Goal: Transaction & Acquisition: Purchase product/service

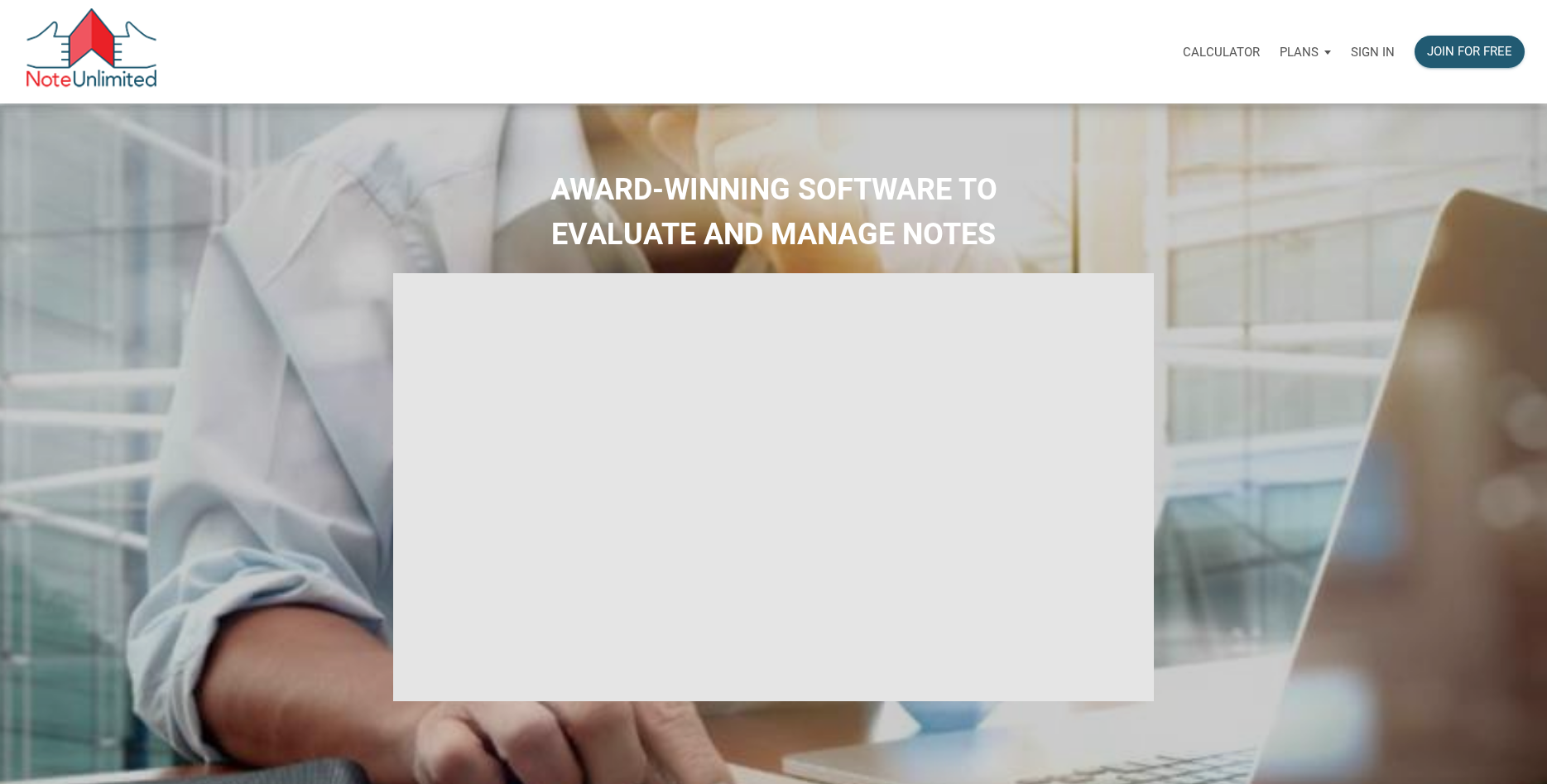
click at [1368, 52] on p "Sign in" at bounding box center [1372, 51] width 44 height 15
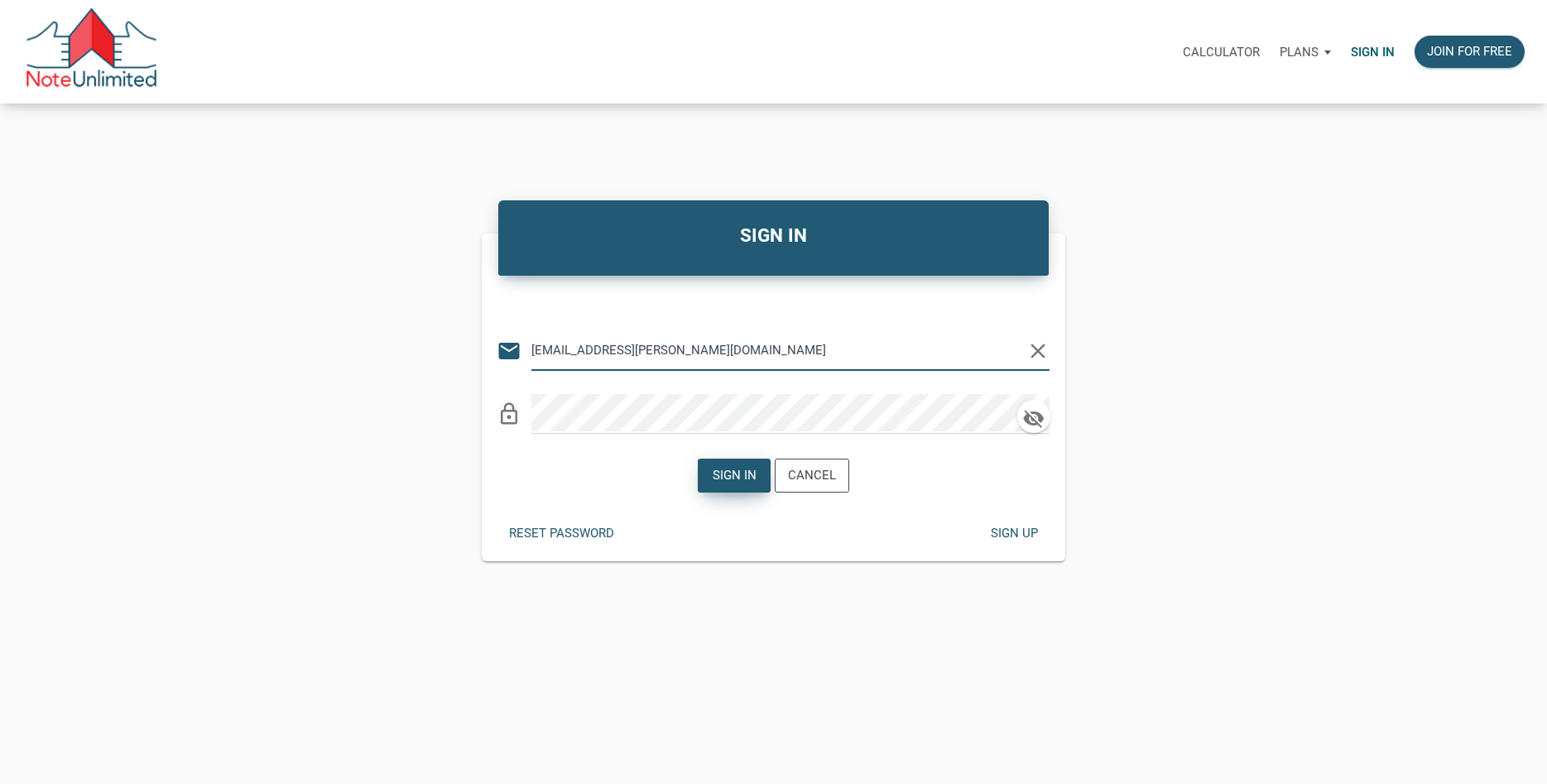
type input "[EMAIL_ADDRESS][PERSON_NAME][DOMAIN_NAME]"
click at [739, 482] on div "Sign in" at bounding box center [735, 475] width 44 height 19
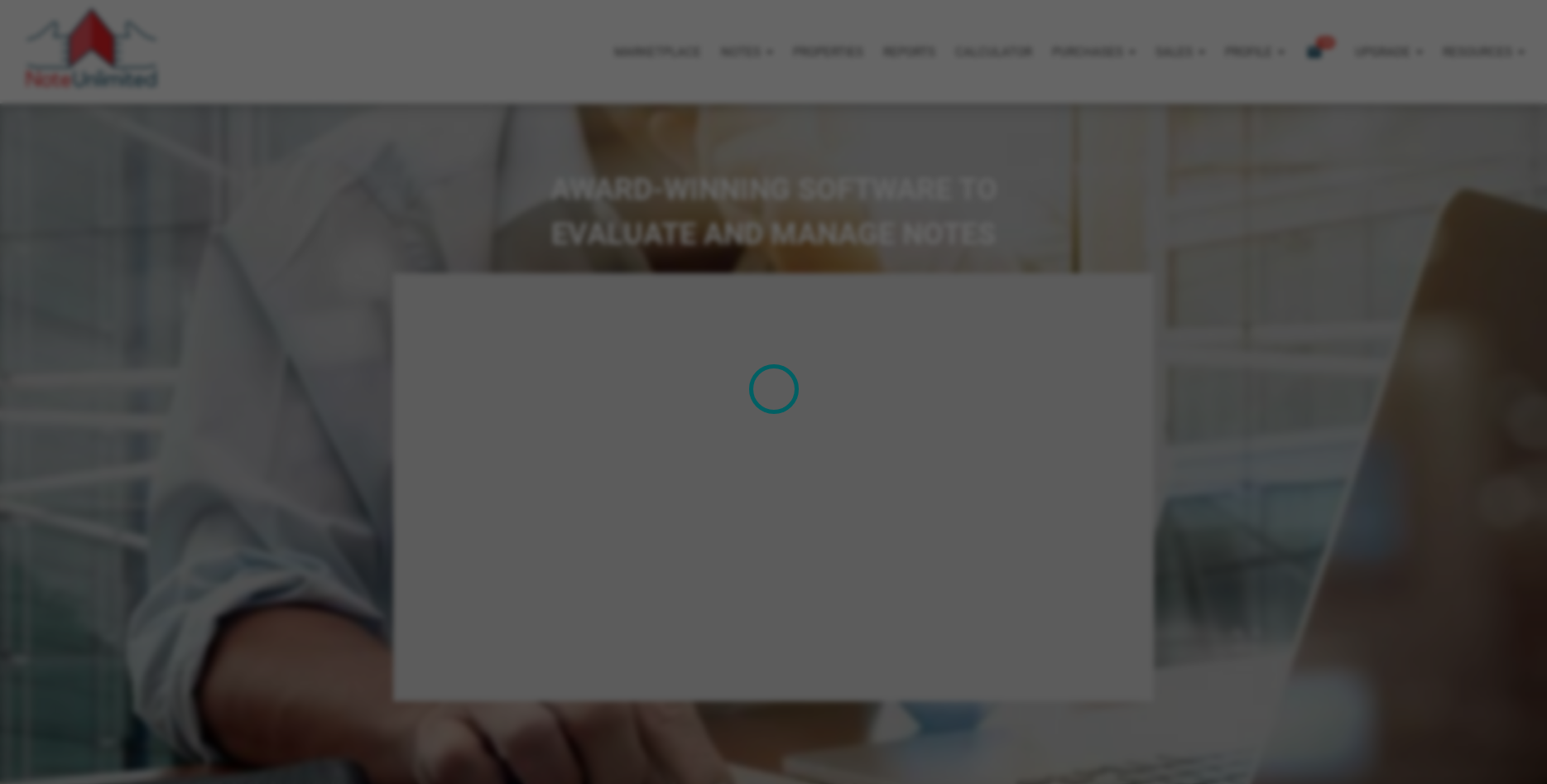
type input "Introduction to new features"
select select
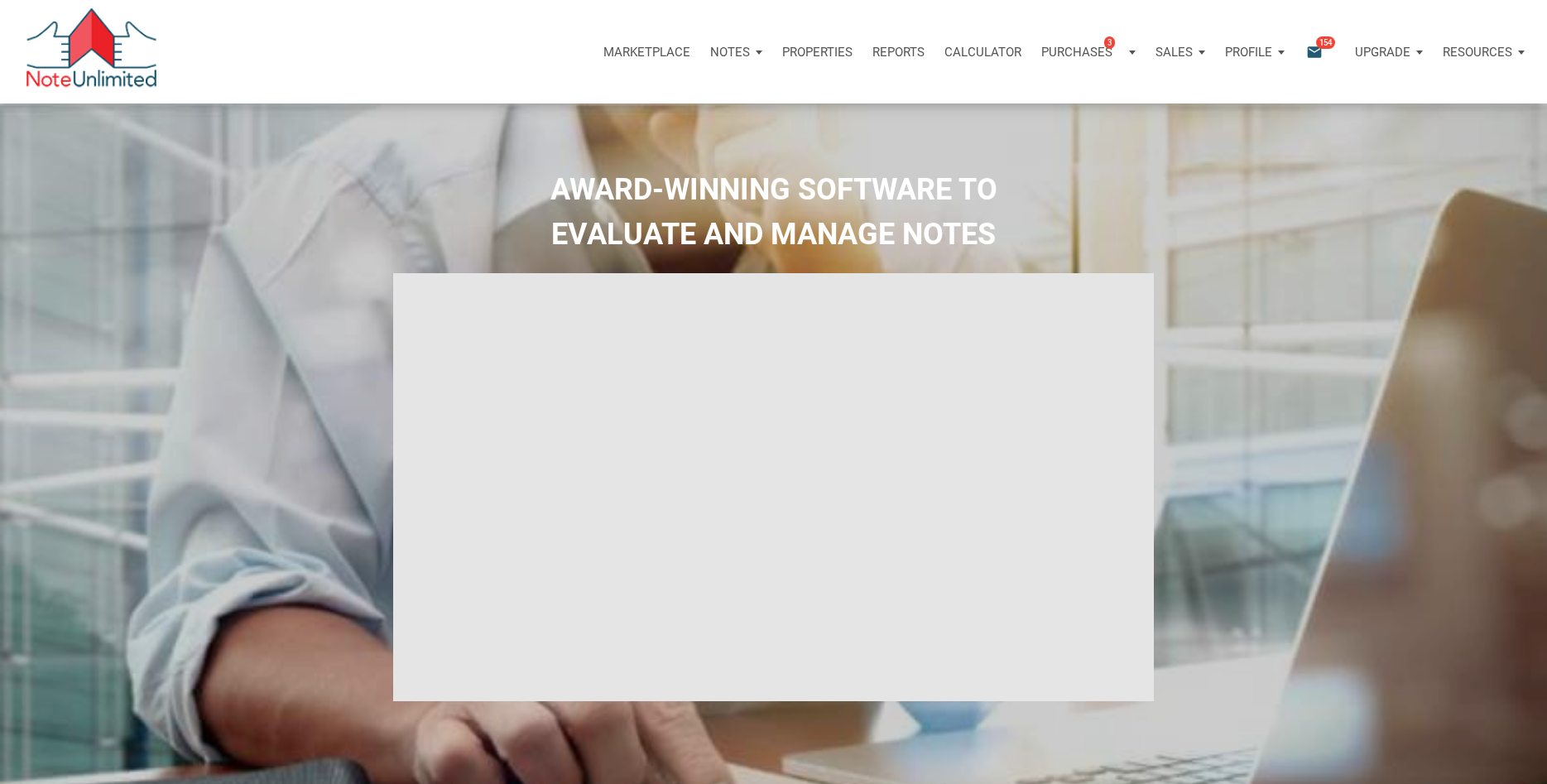
click at [637, 52] on p "Marketplace" at bounding box center [647, 51] width 87 height 15
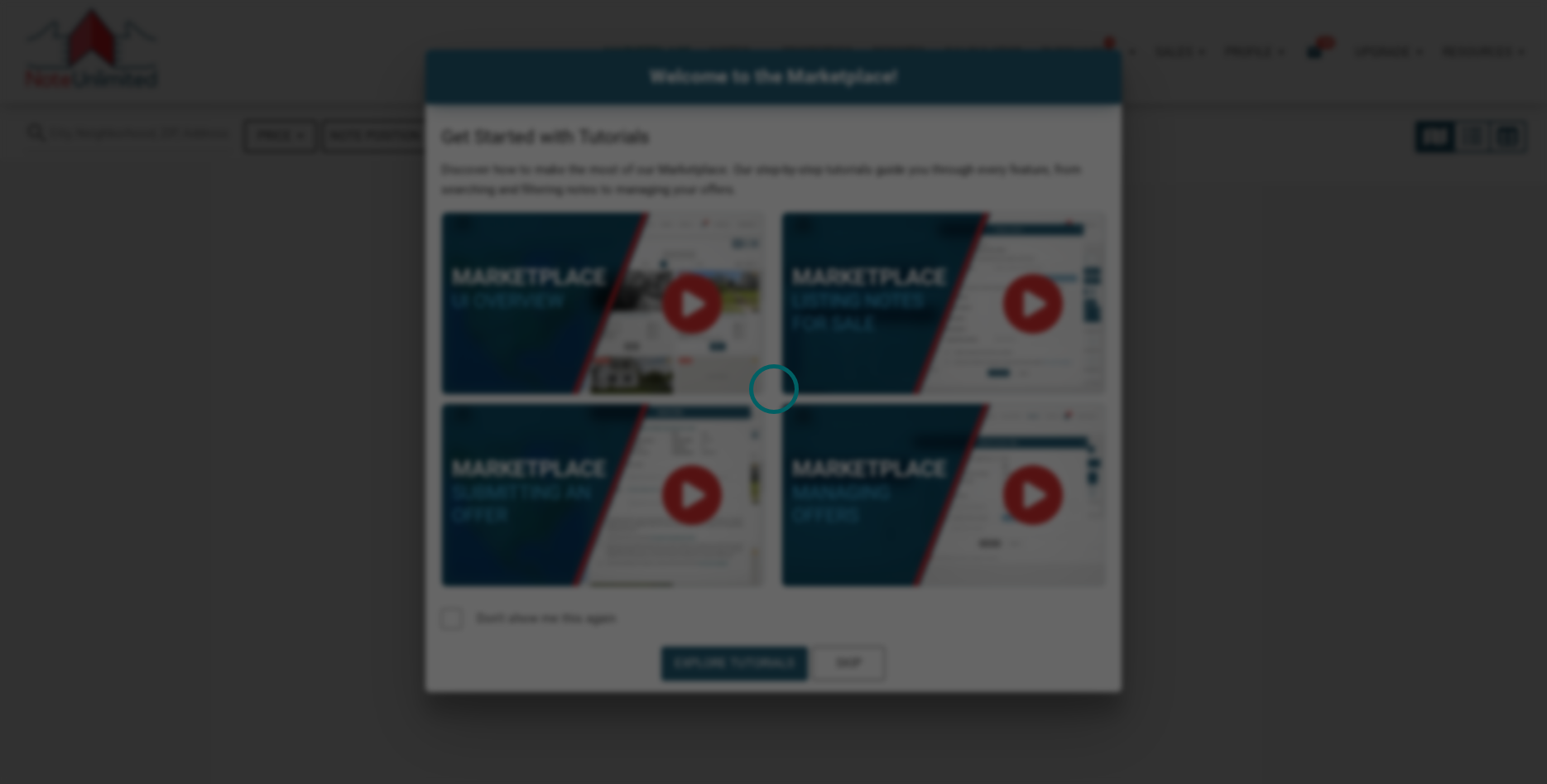
select select
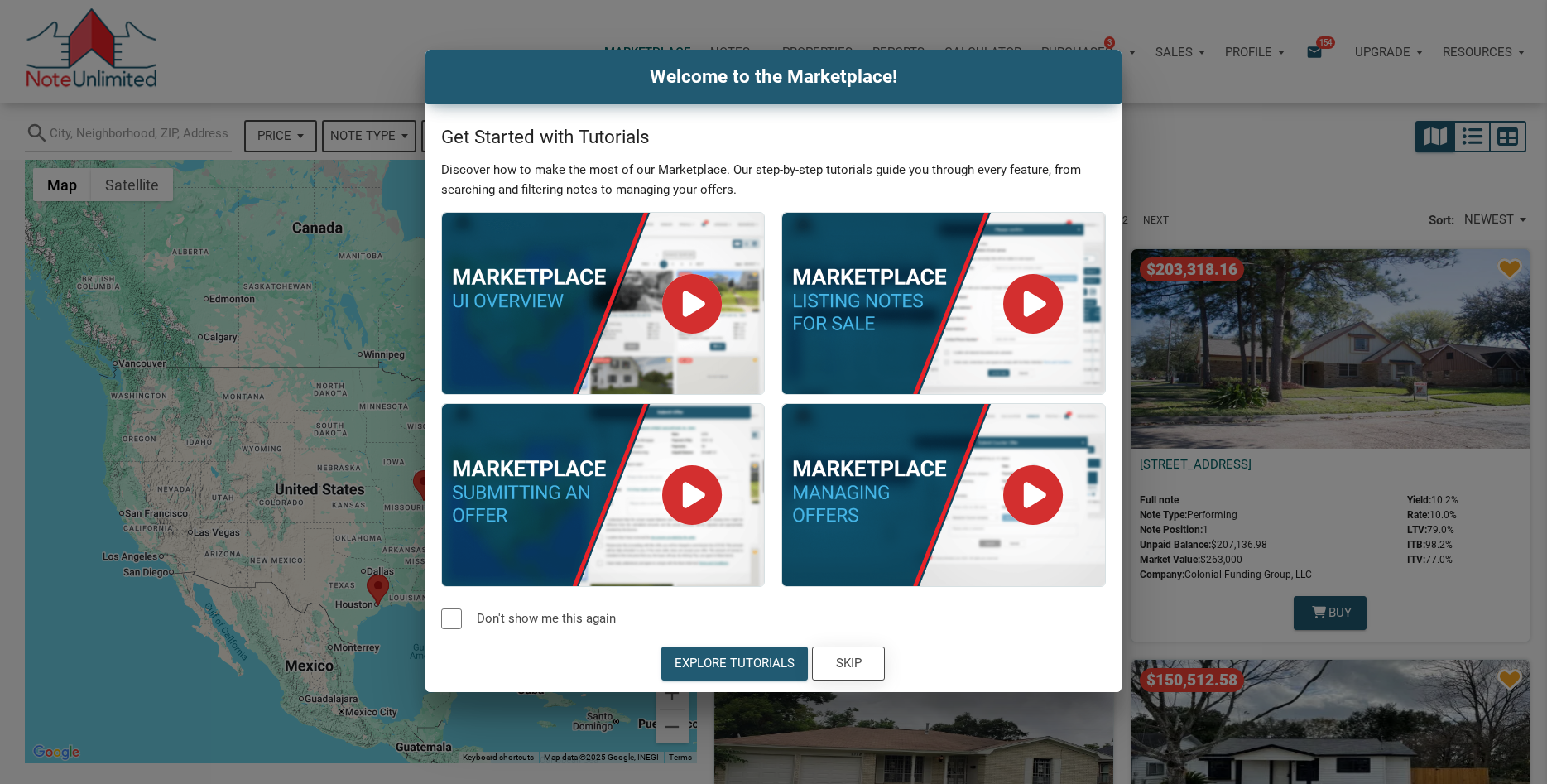
click at [844, 665] on div "Skip" at bounding box center [848, 663] width 26 height 19
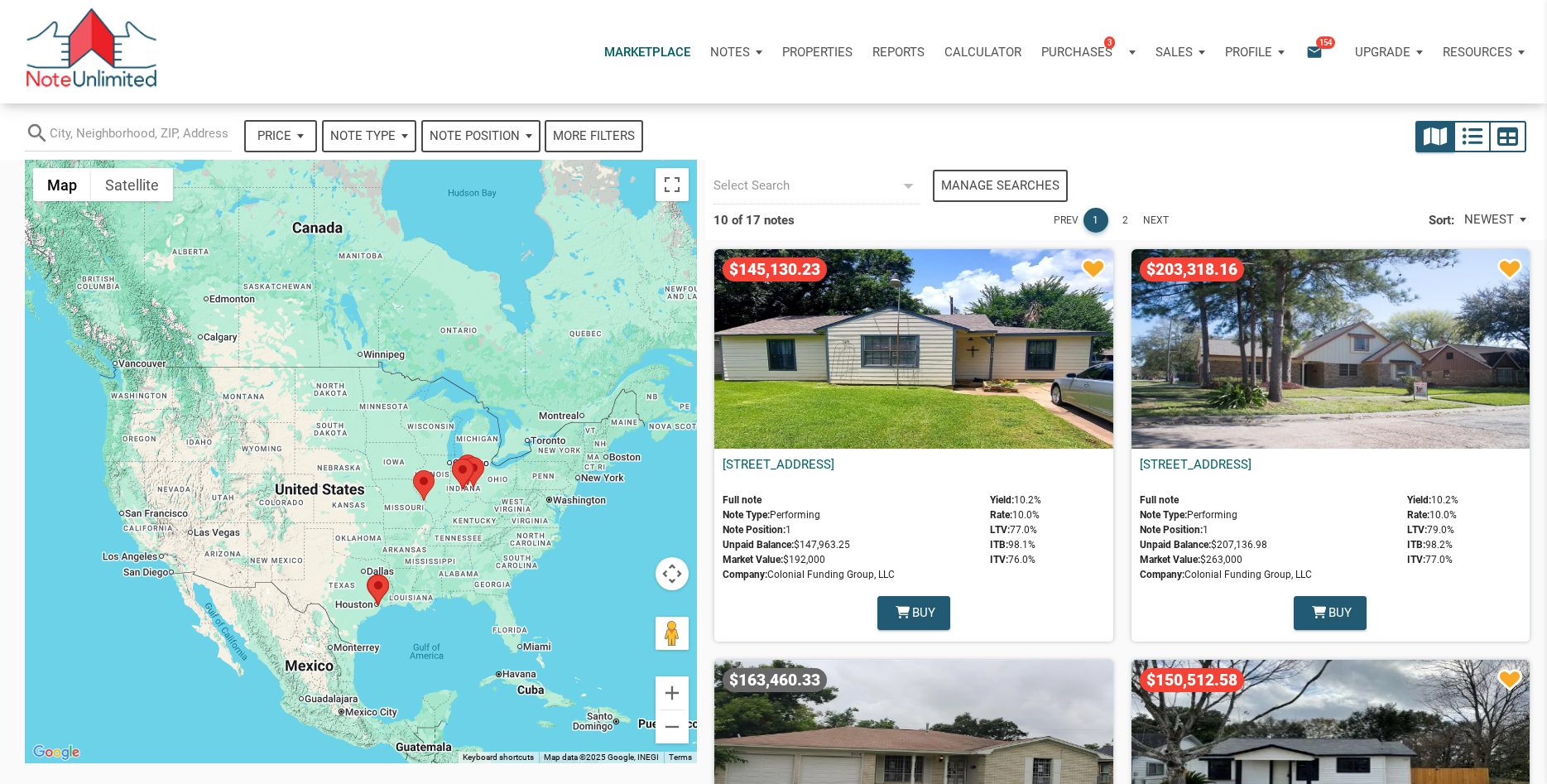
click at [1504, 217] on span "NEWEST" at bounding box center [1489, 219] width 50 height 19
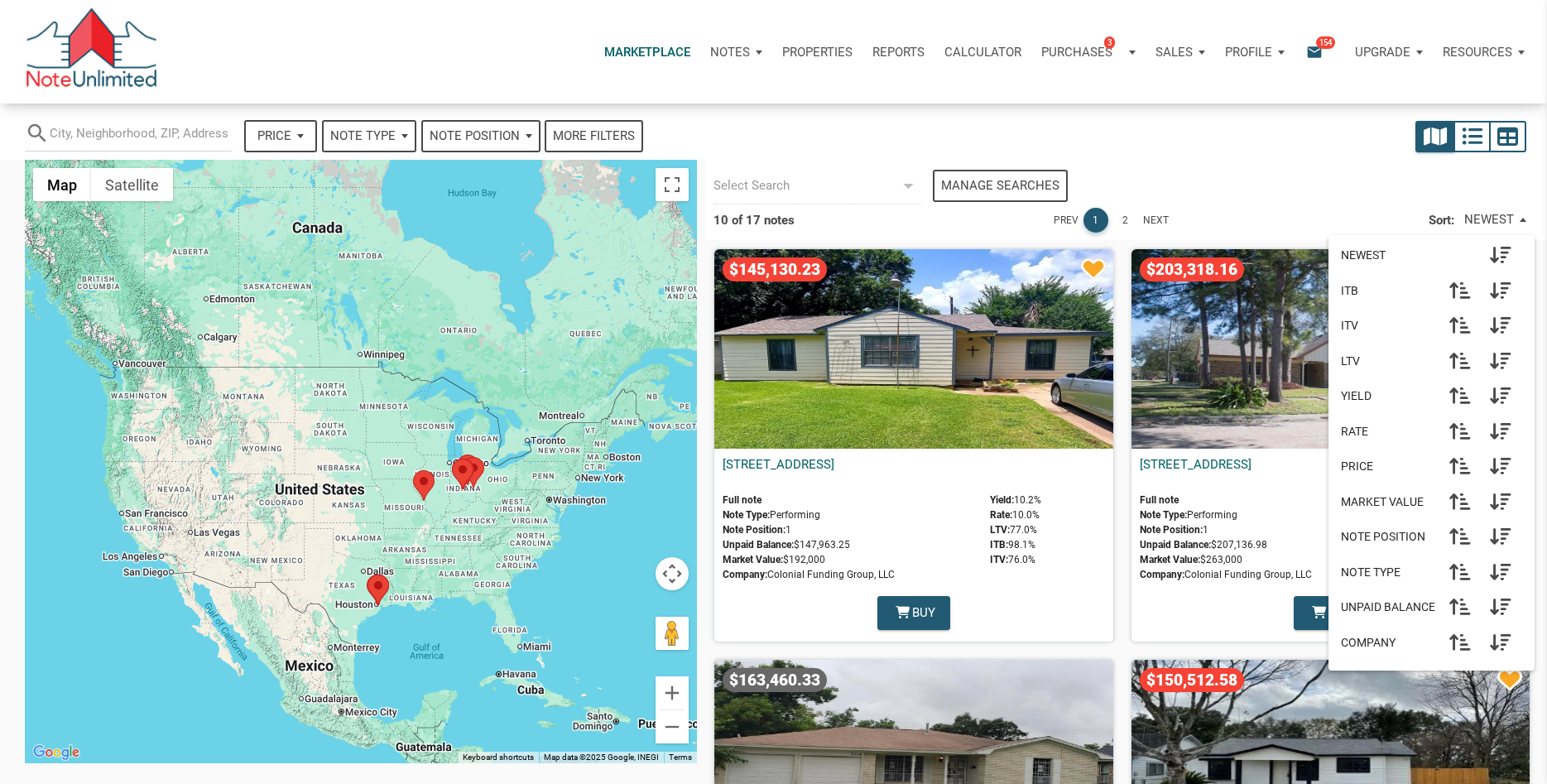
click at [592, 144] on div "More filters" at bounding box center [594, 136] width 82 height 19
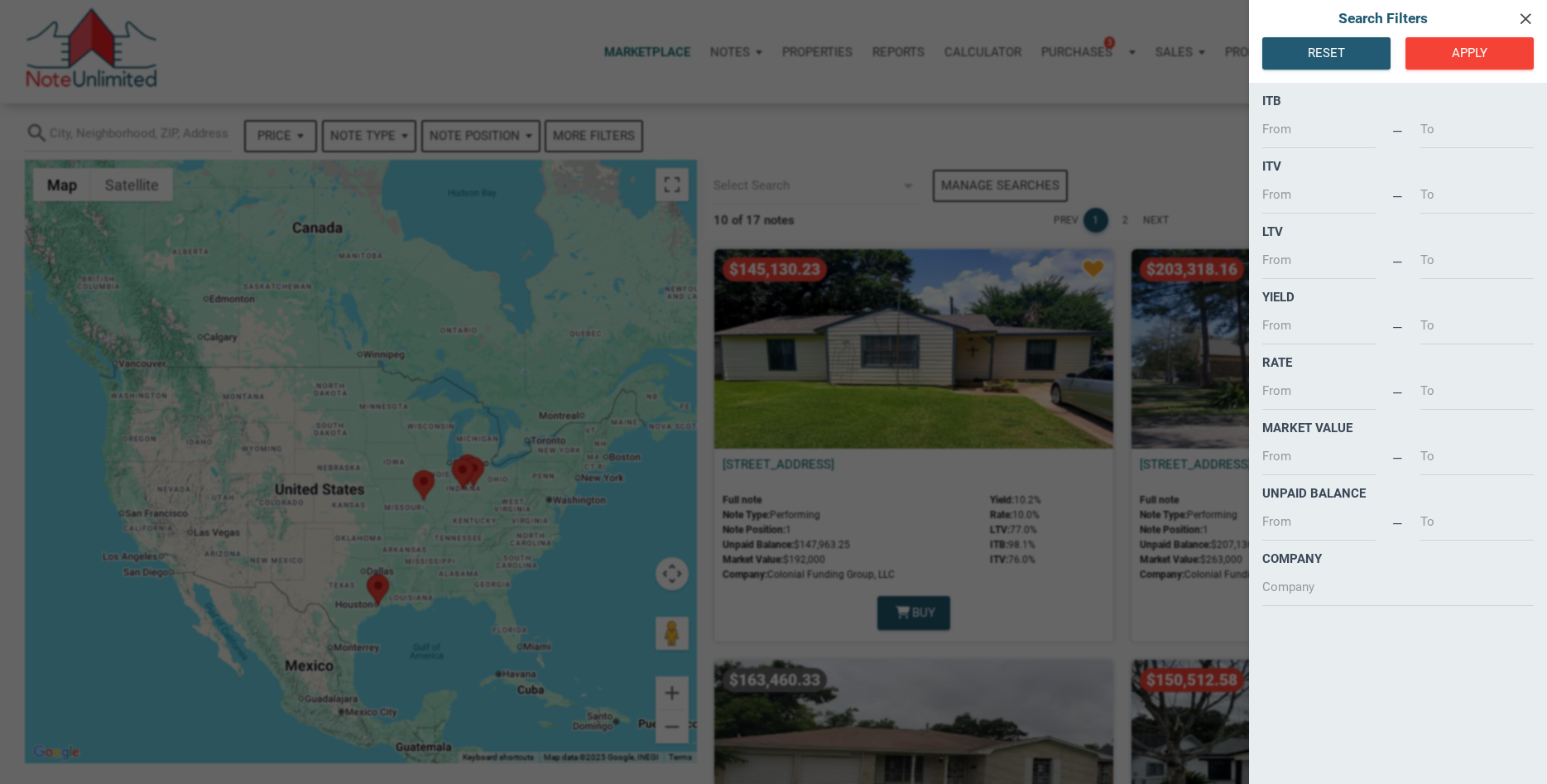
click at [1526, 15] on icon "clear" at bounding box center [1525, 18] width 19 height 19
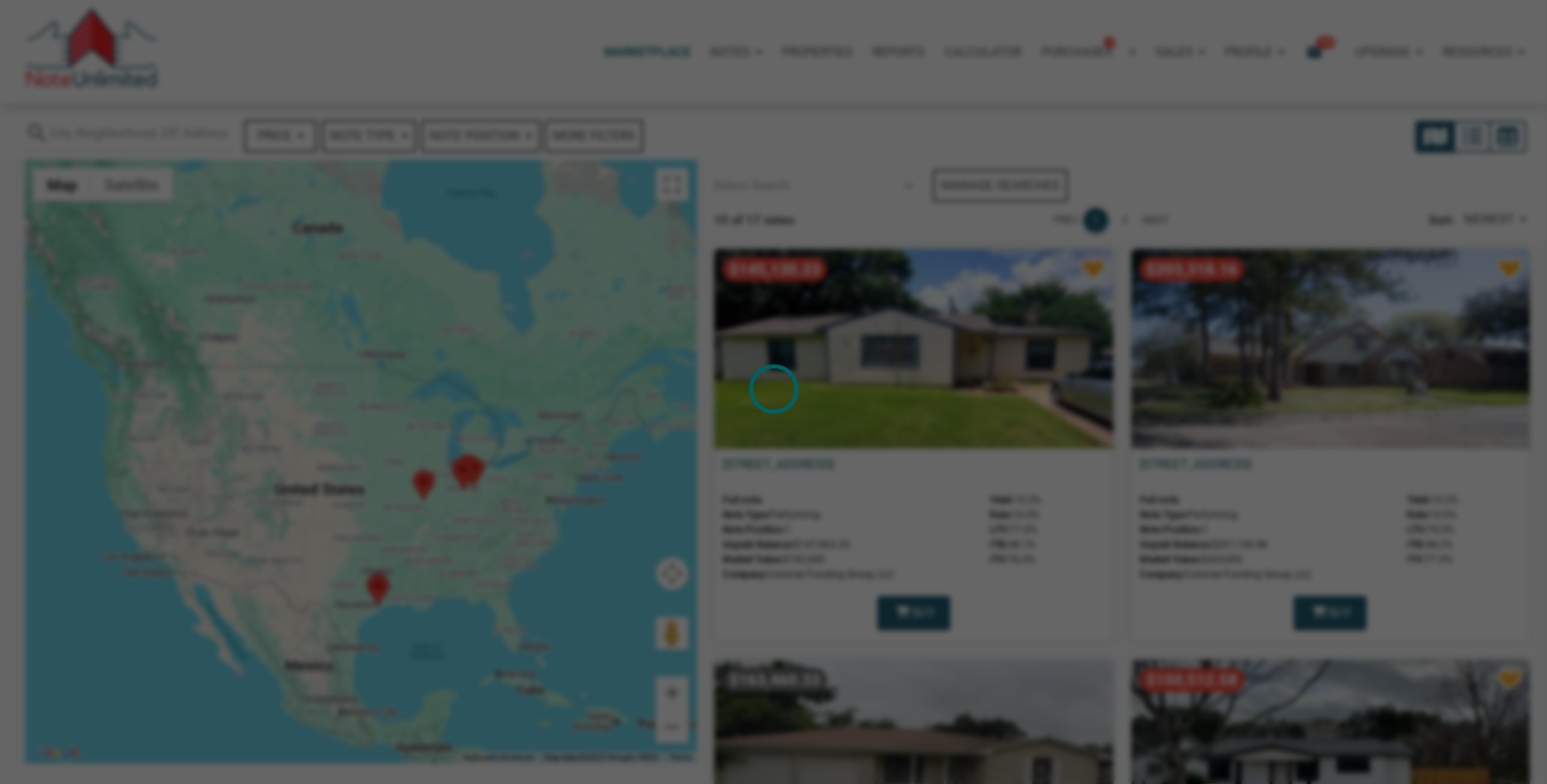
click at [220, 131] on div "Loading" at bounding box center [774, 392] width 1547 height 784
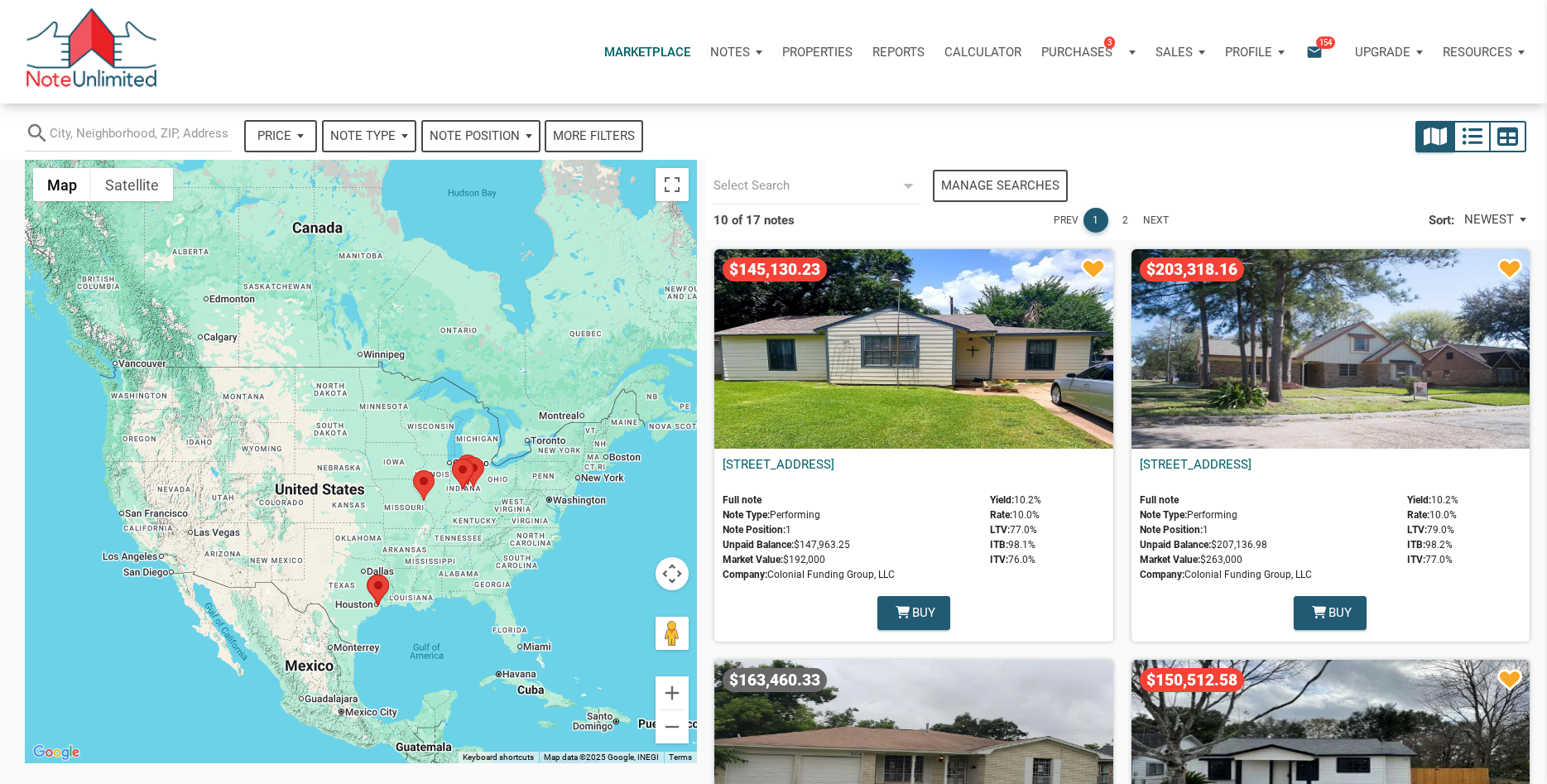
click at [823, 52] on p "Properties" at bounding box center [817, 51] width 70 height 15
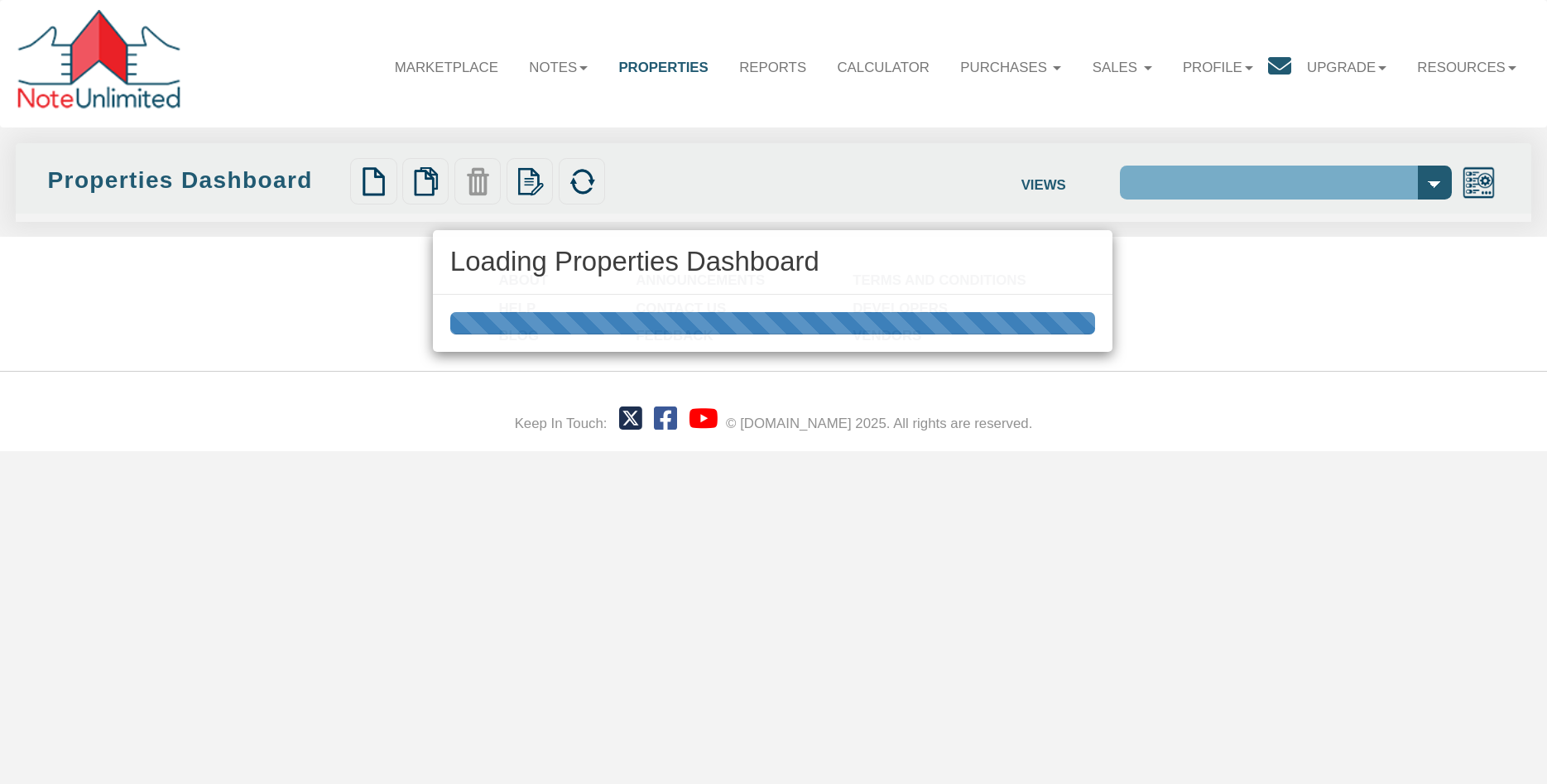
select select "138"
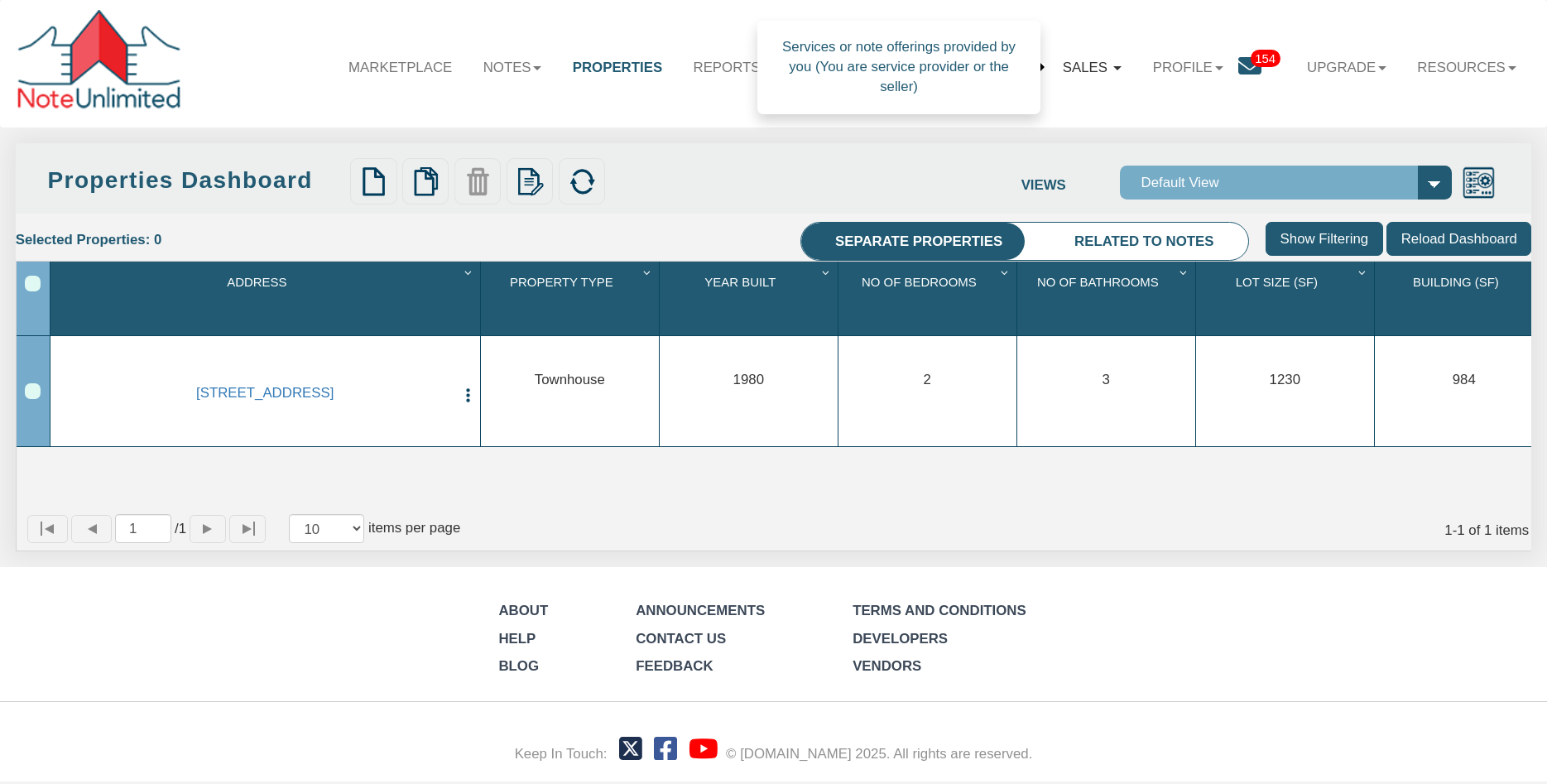
click at [1100, 68] on link "Sales" at bounding box center [1092, 67] width 90 height 47
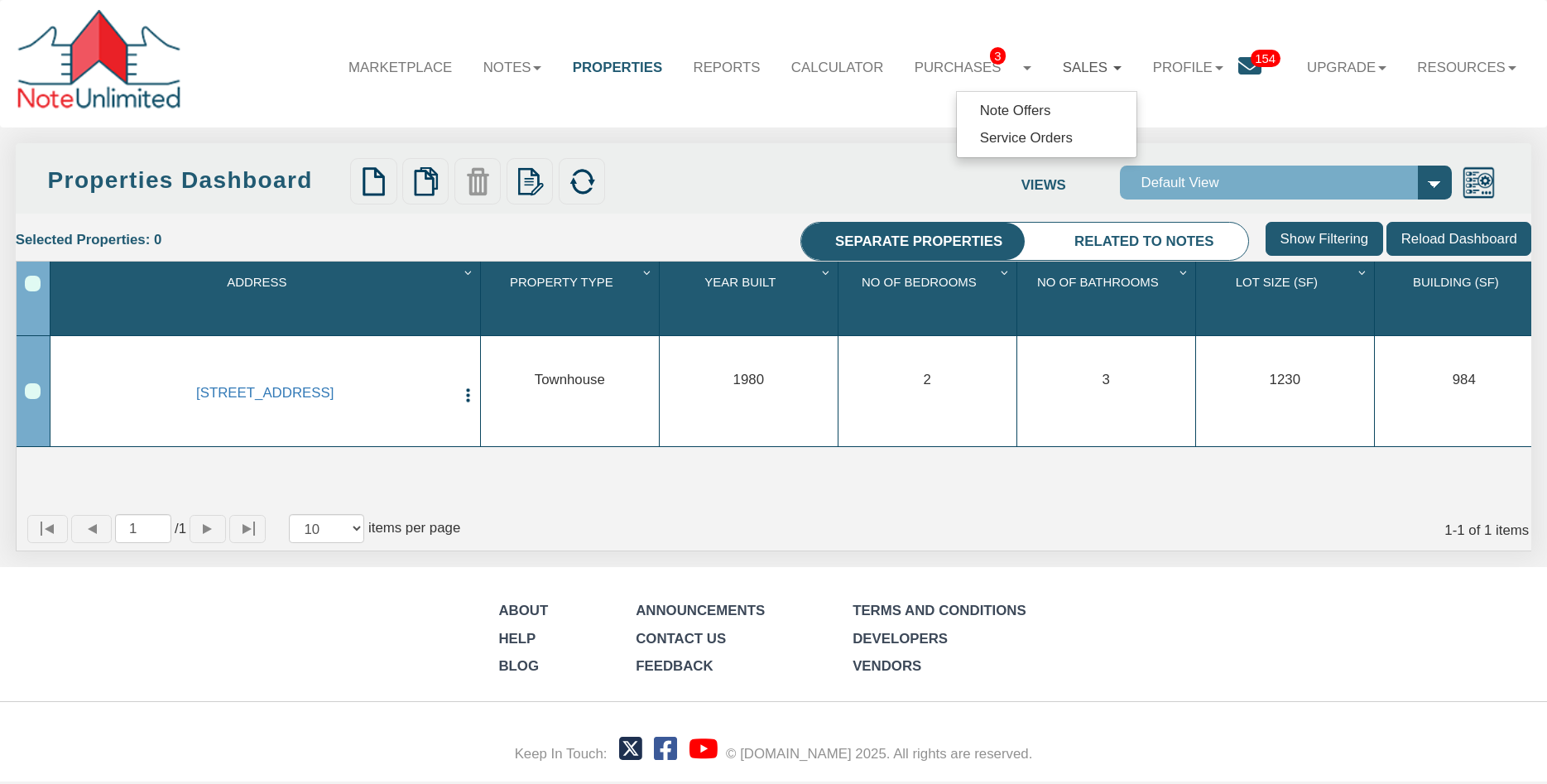
click at [1250, 66] on span "154" at bounding box center [1265, 58] width 30 height 18
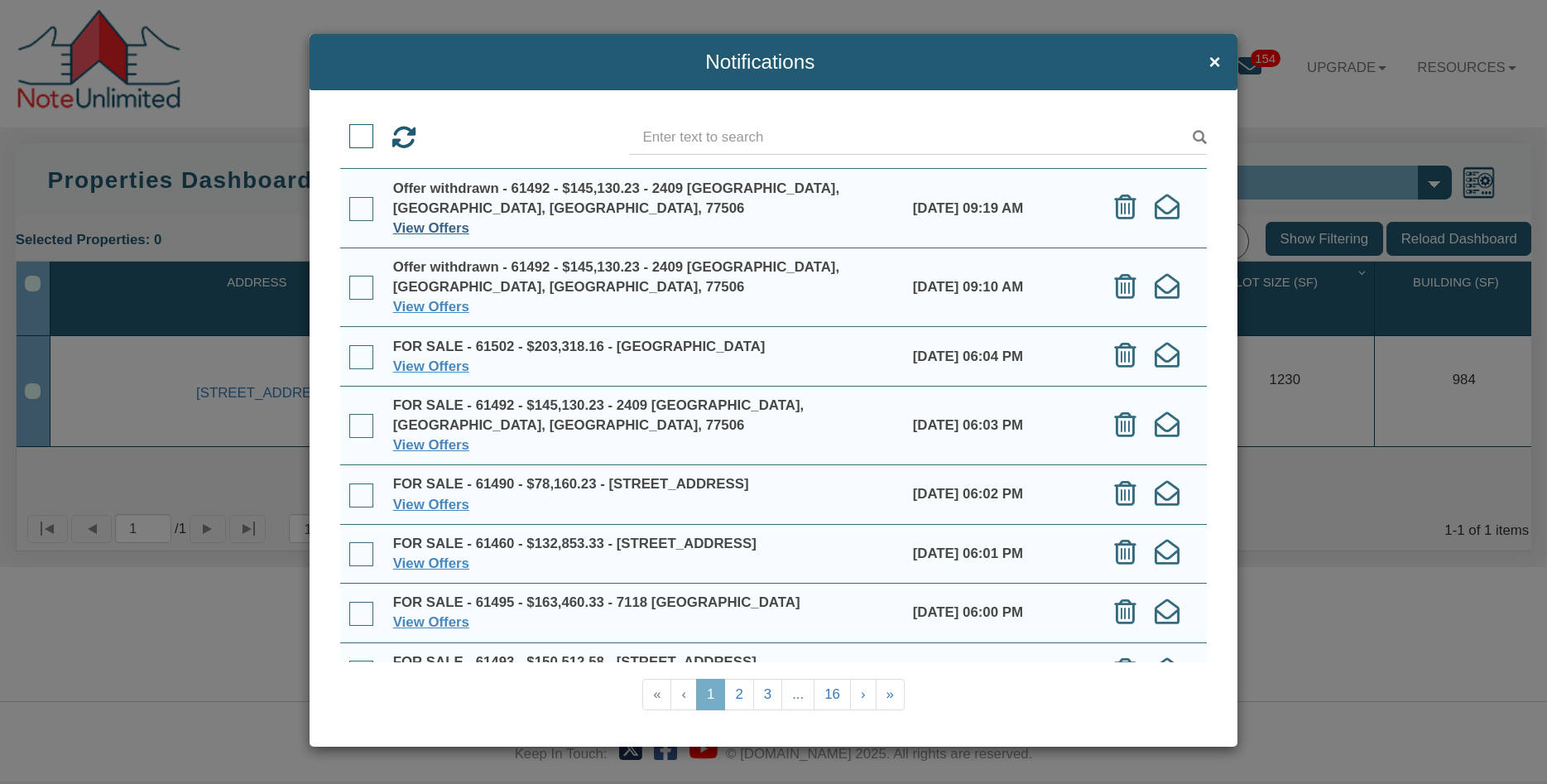
click at [456, 227] on link "View Offers" at bounding box center [431, 228] width 76 height 16
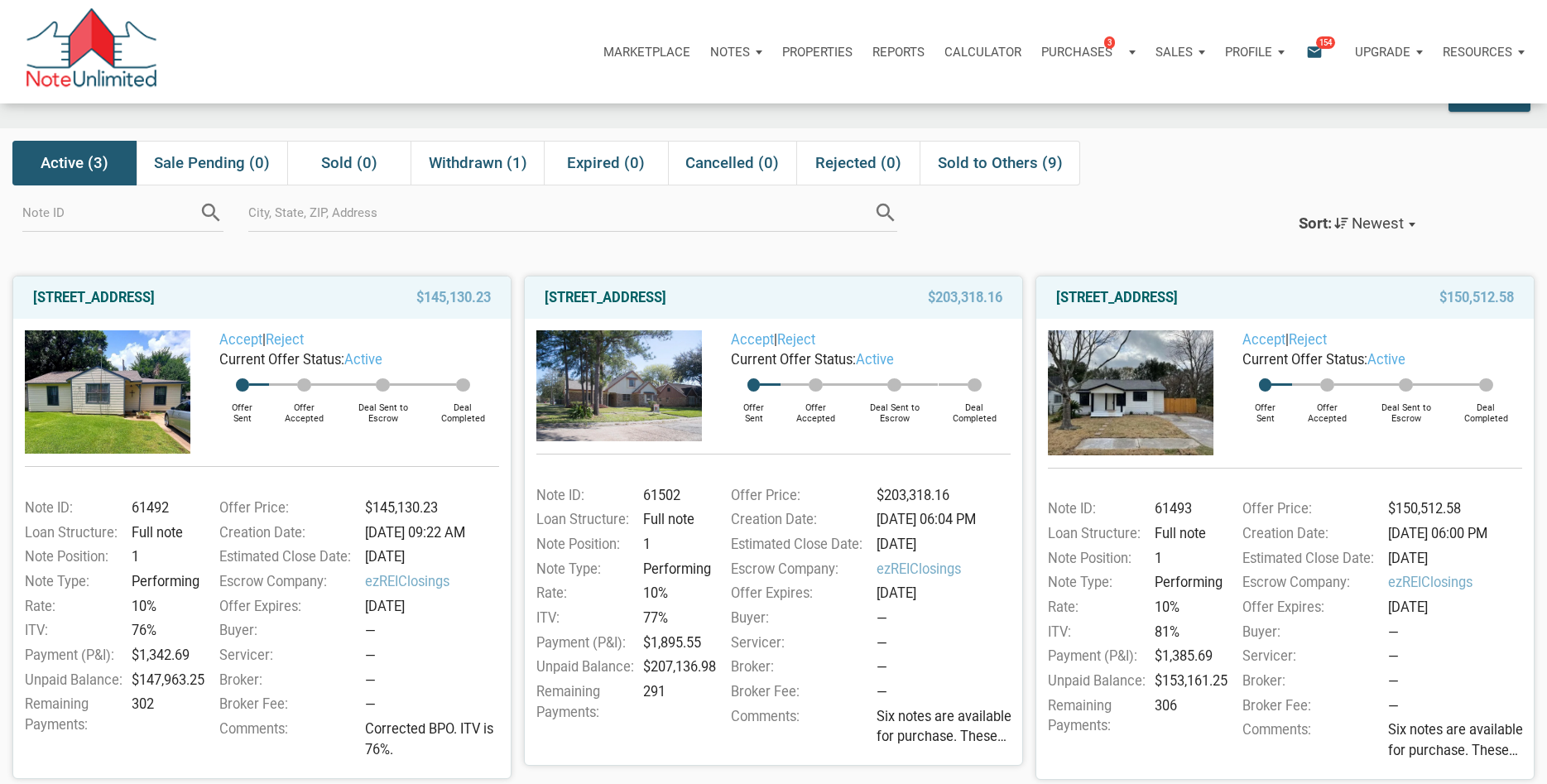
scroll to position [84, 0]
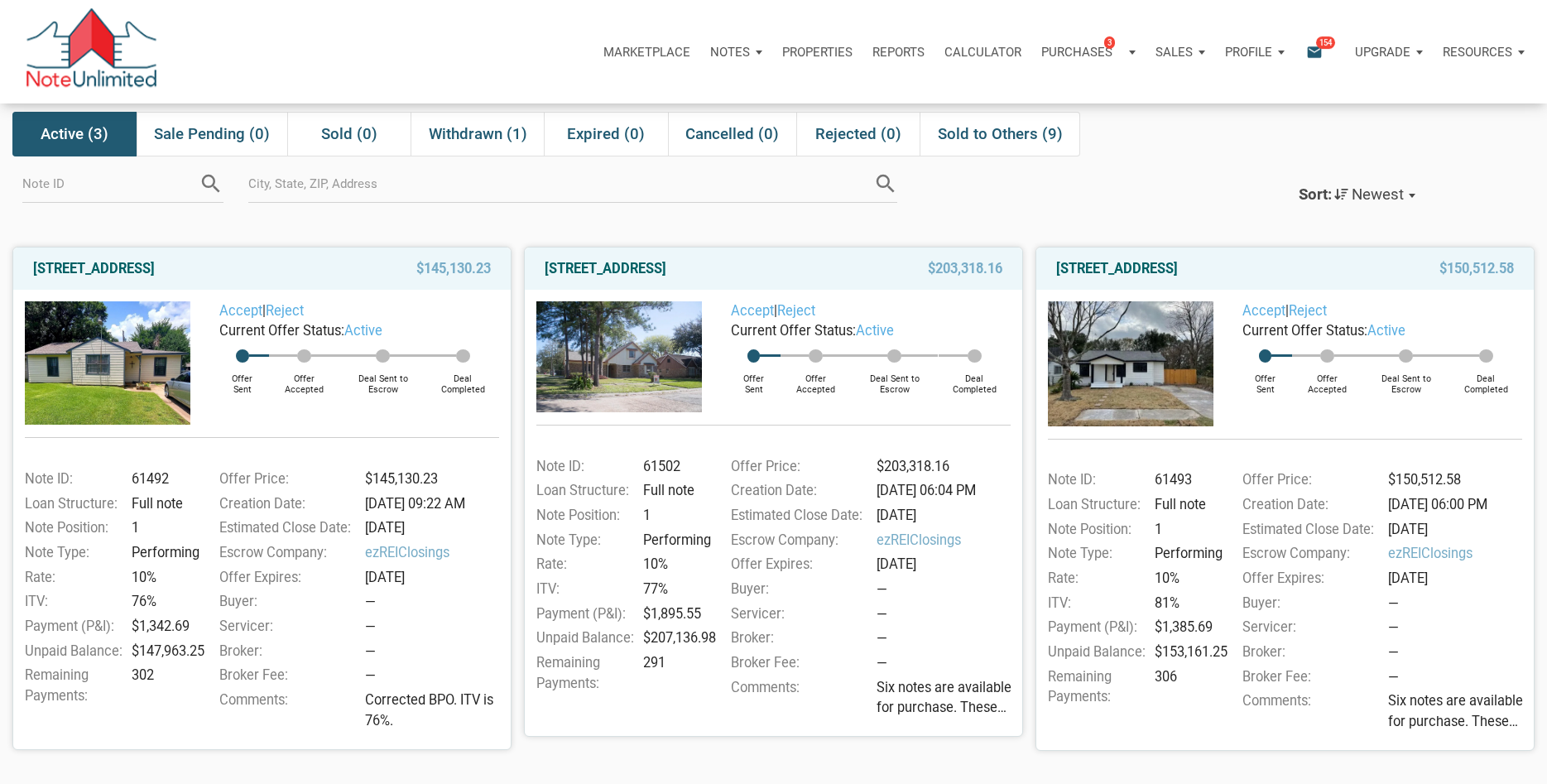
click at [1490, 722] on span "Six notes are available for purchase. These were shared earlier [DATE], and fou…" at bounding box center [1458, 711] width 143 height 41
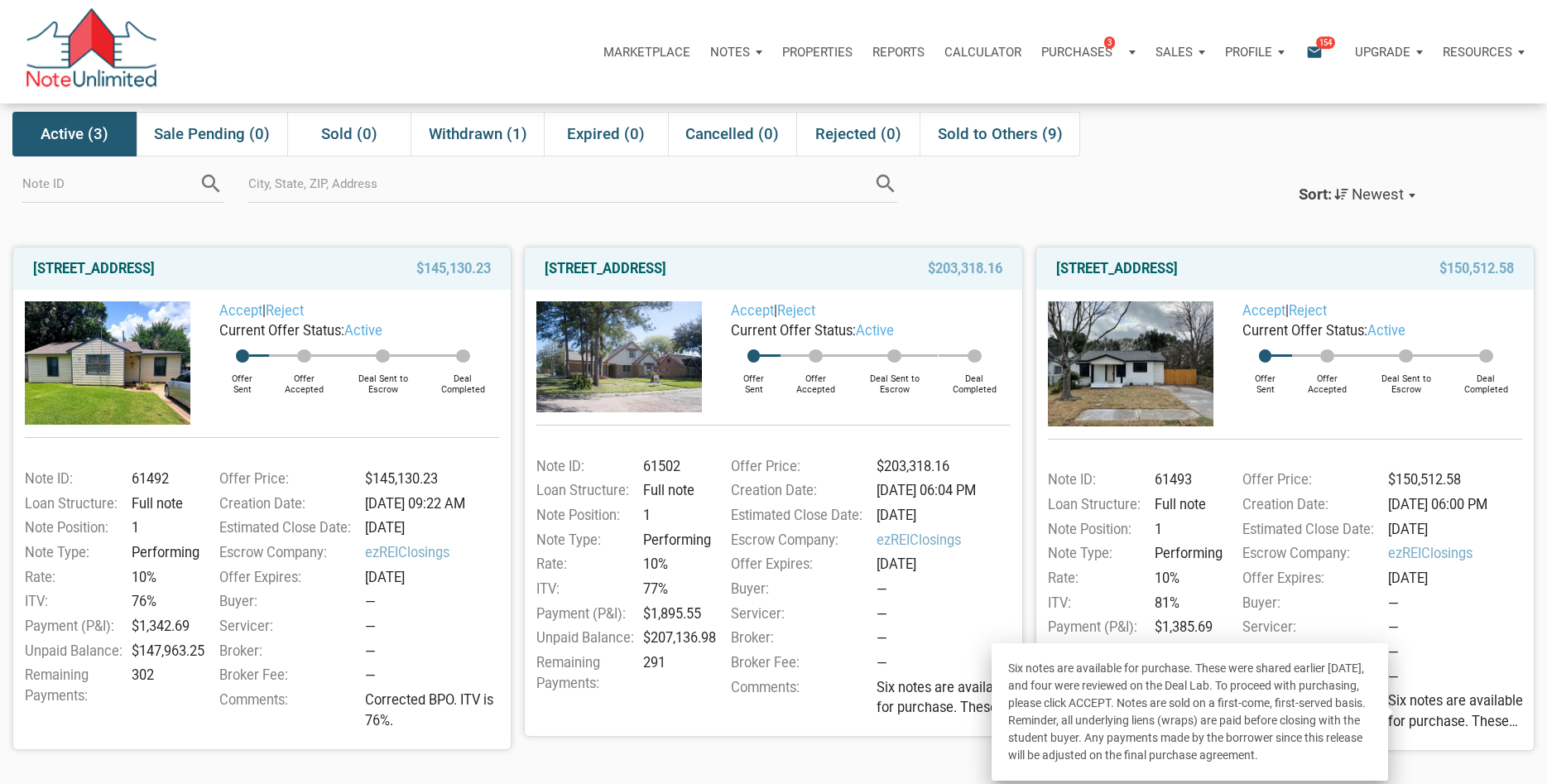
click at [478, 761] on div "Buyer's Offers Showing offers younger than 30 days. Include older offers Reload…" at bounding box center [774, 410] width 1547 height 784
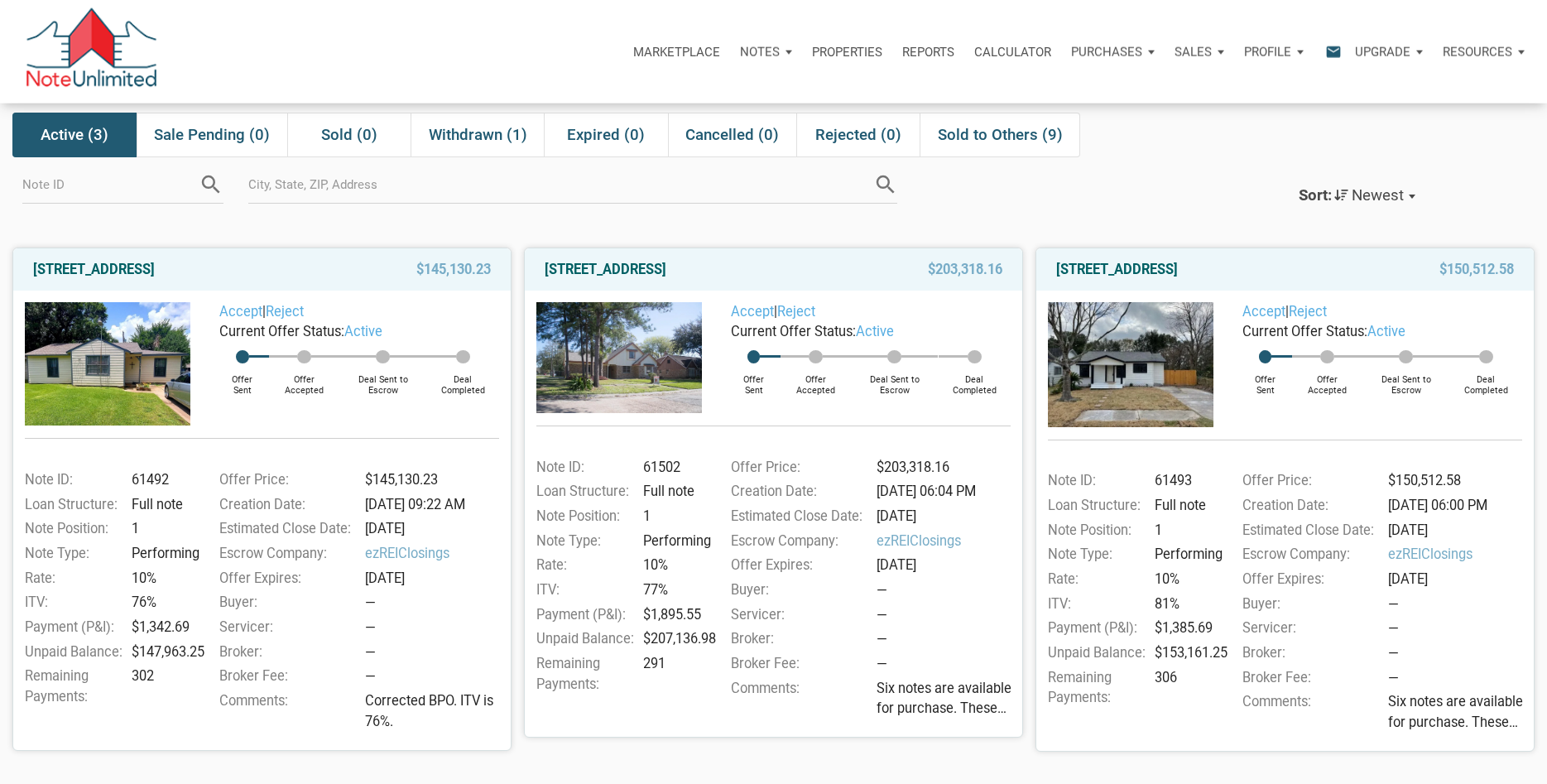
scroll to position [84, 0]
click at [102, 365] on img at bounding box center [108, 362] width 167 height 123
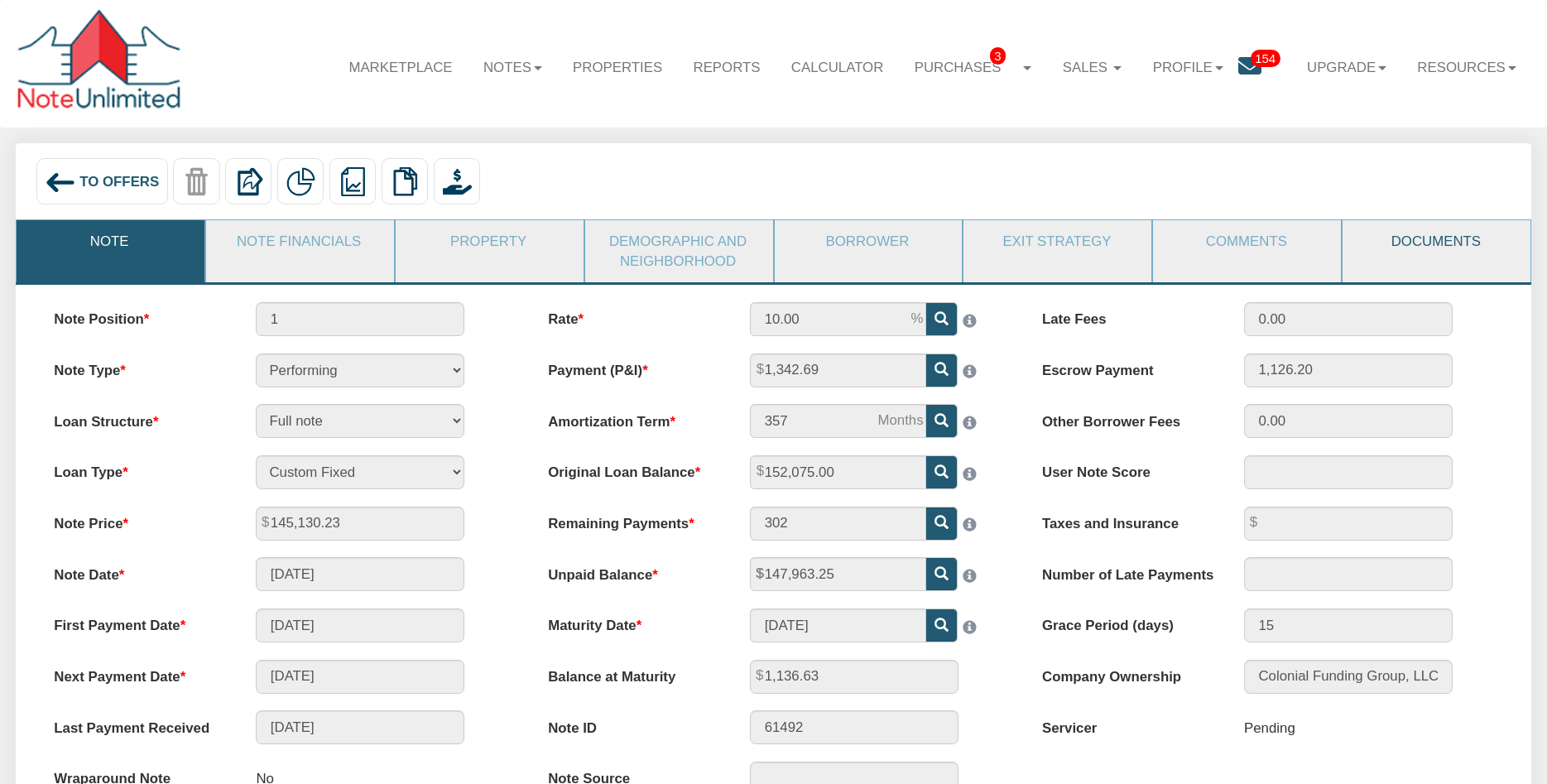
click at [1427, 241] on link "Documents" at bounding box center [1435, 241] width 186 height 43
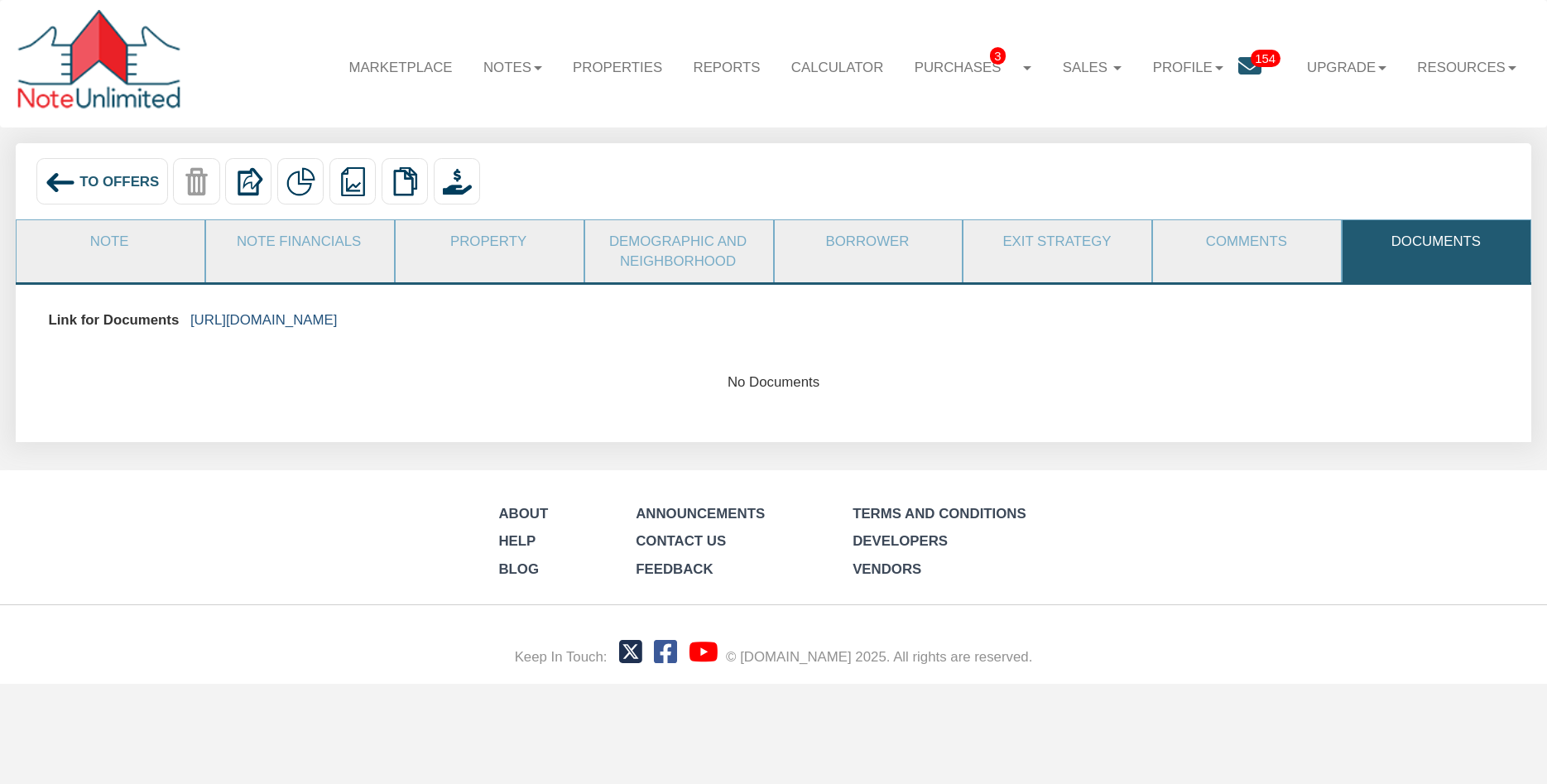
click at [338, 321] on link "https://colonialfundinggroup.sharepoint.com/:f:/s/operationsteam/EiIGfuYSSNdHmm…" at bounding box center [264, 320] width 147 height 16
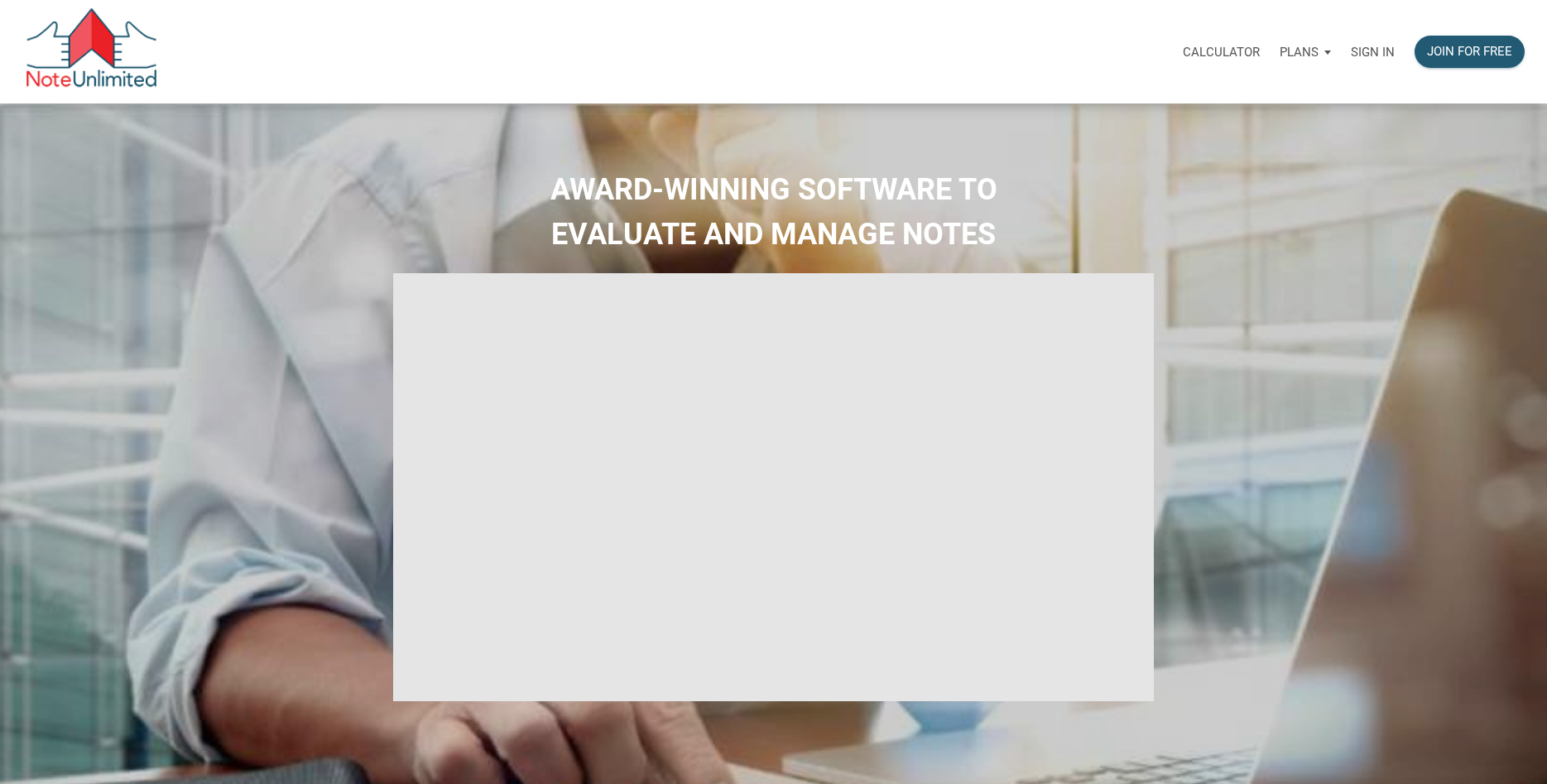
click at [1372, 57] on p "Sign in" at bounding box center [1372, 51] width 44 height 15
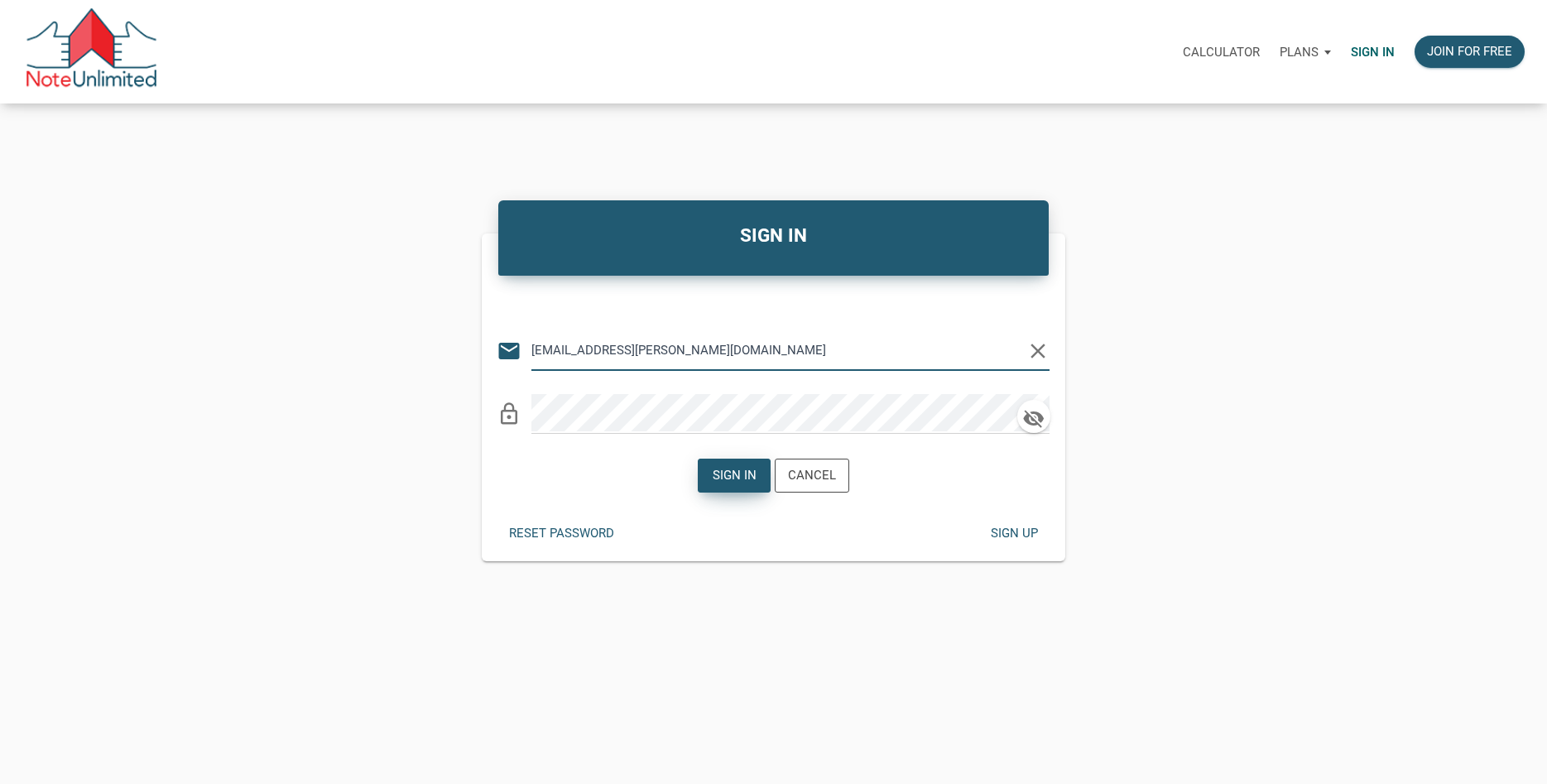
type input "[EMAIL_ADDRESS][PERSON_NAME][DOMAIN_NAME]"
click at [736, 483] on div "Sign in" at bounding box center [735, 475] width 44 height 19
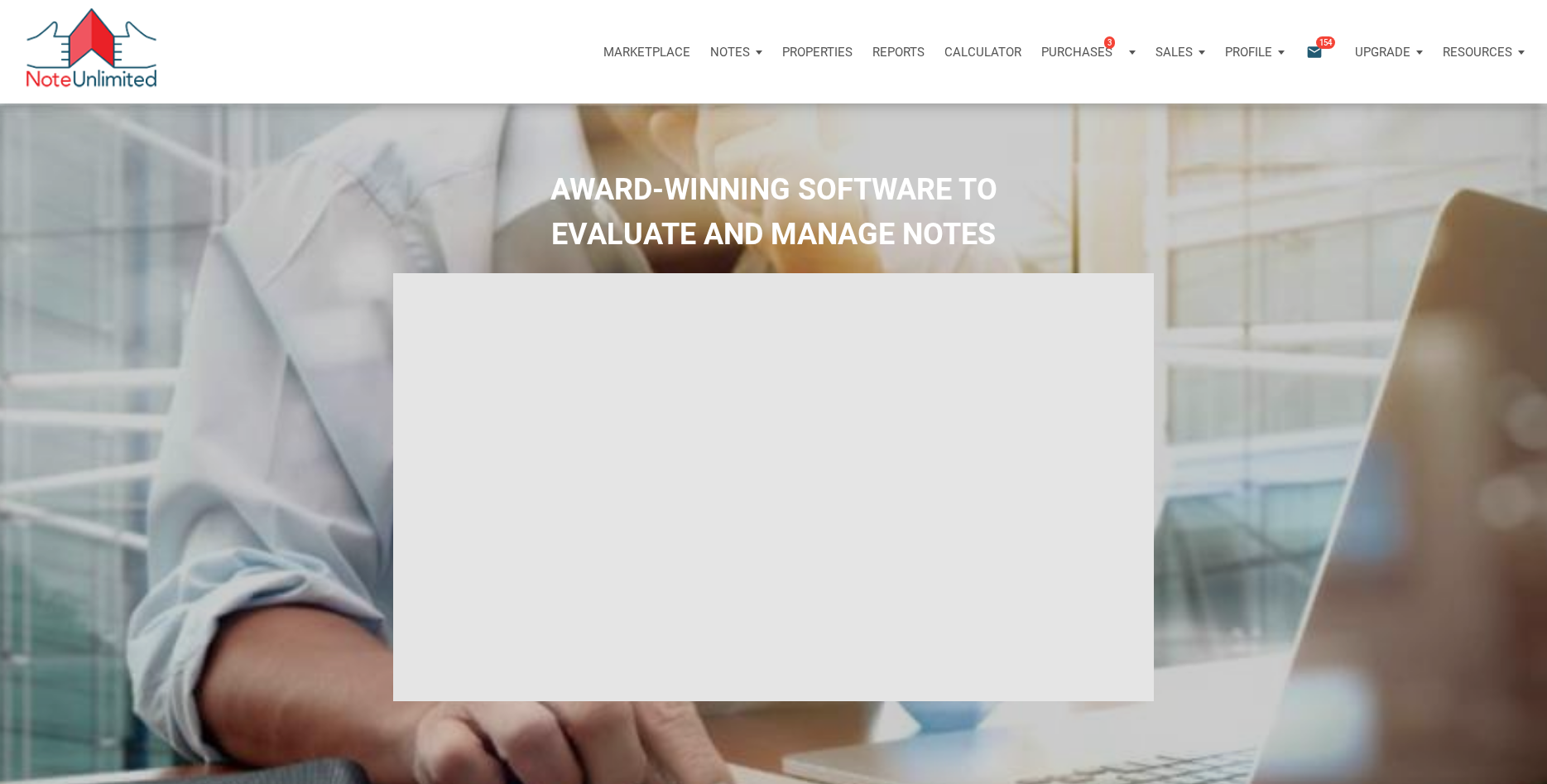
click at [1317, 49] on icon "email" at bounding box center [1314, 51] width 19 height 19
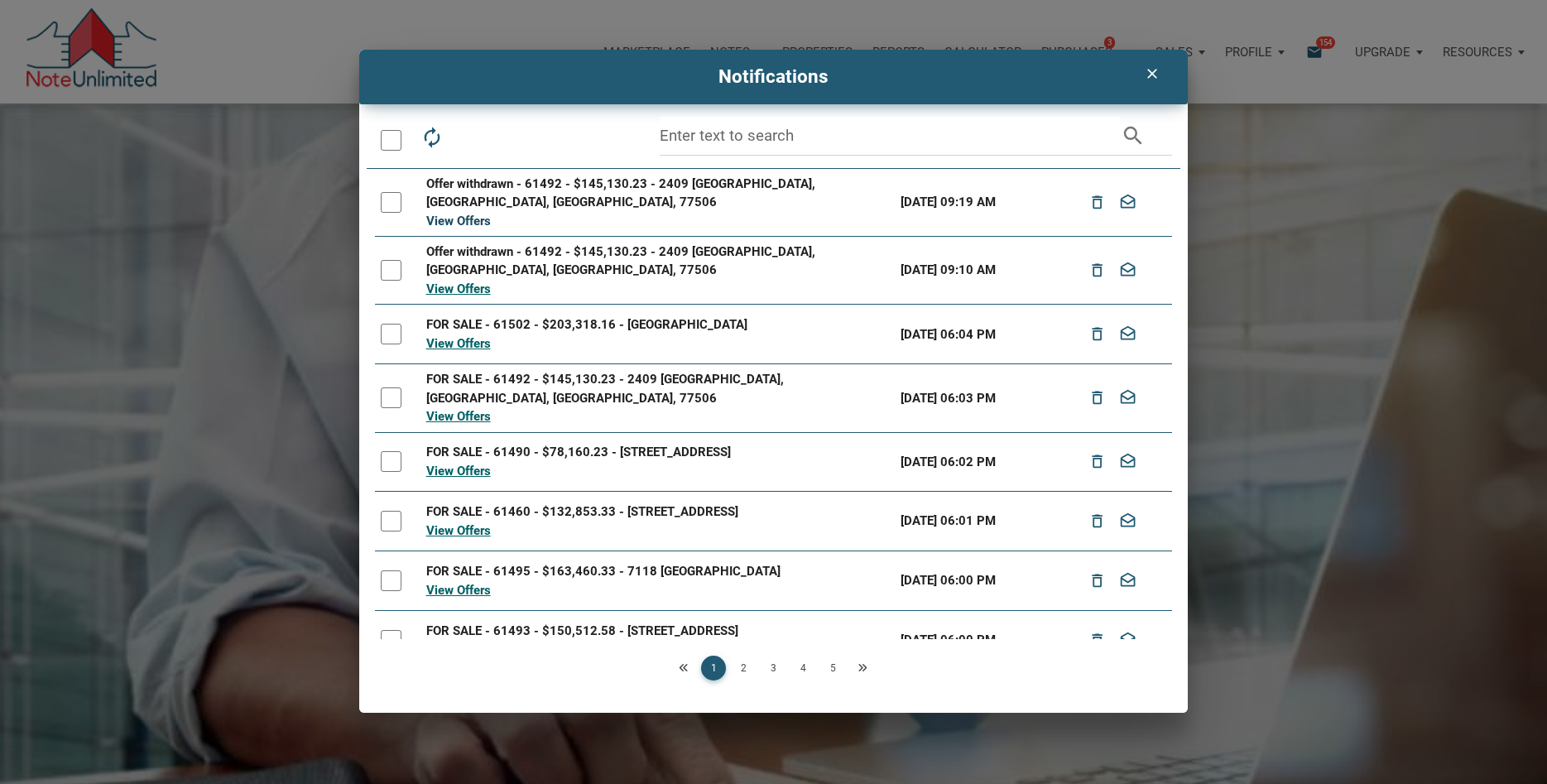
click at [477, 213] on link "View Offers" at bounding box center [458, 221] width 65 height 15
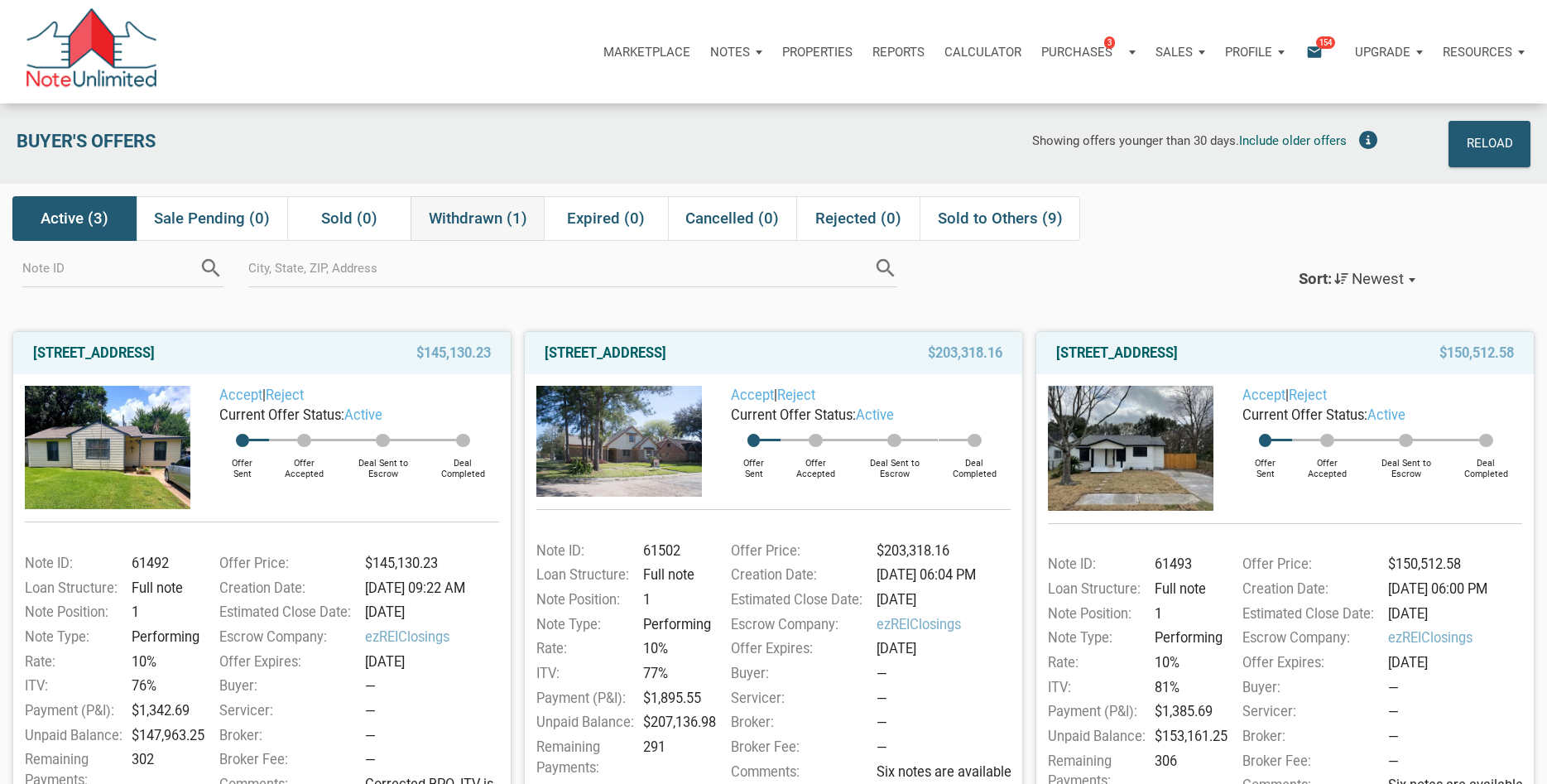
click at [470, 217] on span "Withdrawn (1)" at bounding box center [478, 218] width 98 height 19
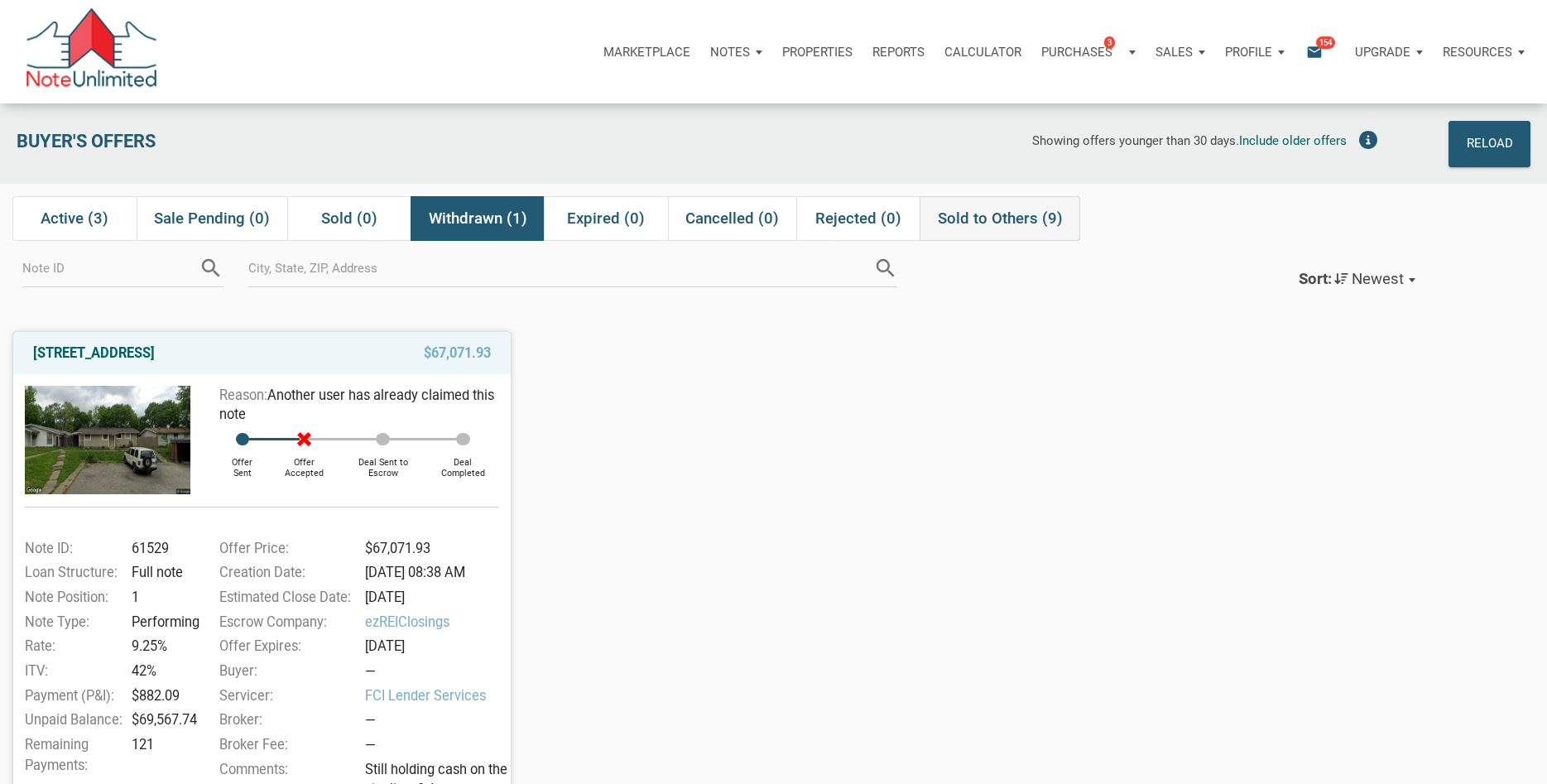
click at [999, 221] on span "Sold to Others (9)" at bounding box center [999, 218] width 125 height 19
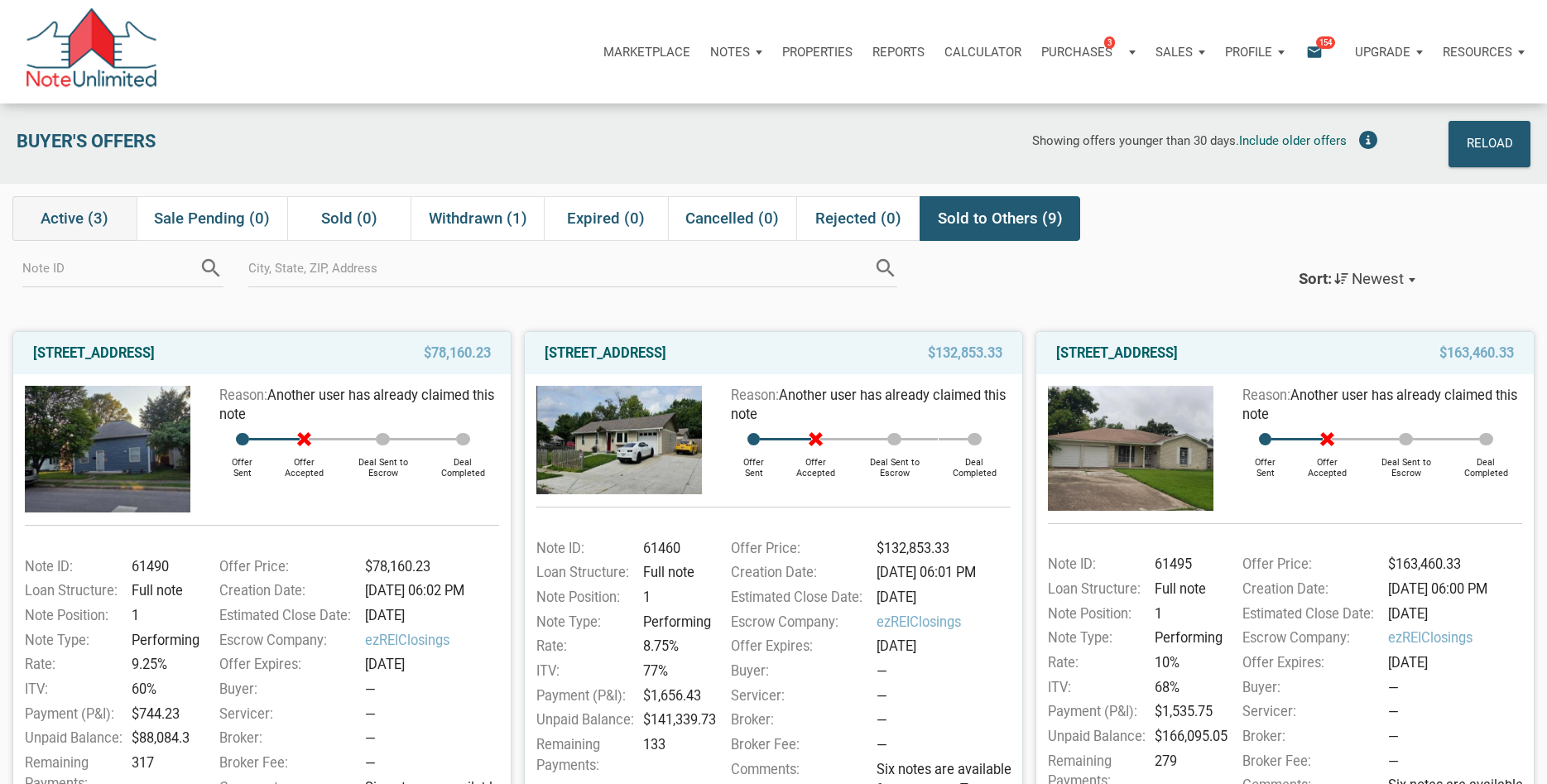
click at [64, 219] on span "Active (3)" at bounding box center [74, 218] width 68 height 19
